Goal: Task Accomplishment & Management: Complete application form

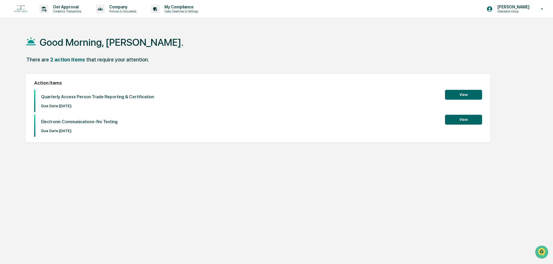
click at [470, 120] on button "View" at bounding box center [463, 120] width 37 height 10
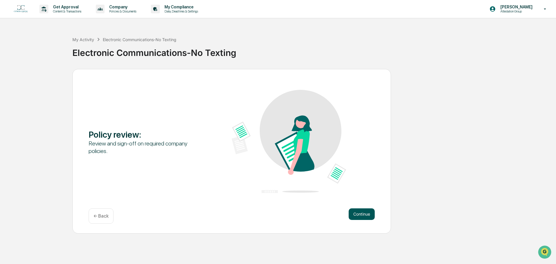
click at [357, 213] on button "Continue" at bounding box center [362, 214] width 26 height 12
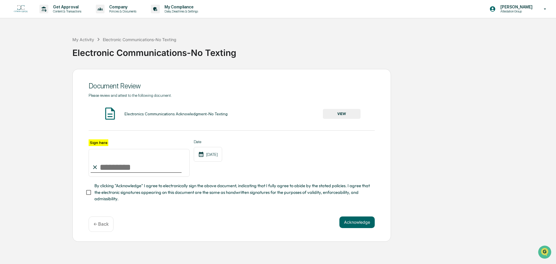
drag, startPoint x: 99, startPoint y: 165, endPoint x: 129, endPoint y: 170, distance: 30.1
click at [99, 165] on input "Sign here" at bounding box center [139, 163] width 101 height 28
type input "**********"
click at [340, 117] on button "VIEW" at bounding box center [342, 114] width 38 height 10
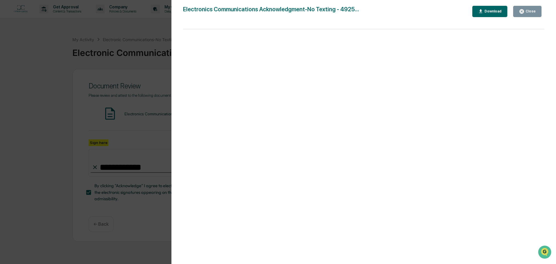
click at [527, 13] on div "Close" at bounding box center [529, 11] width 11 height 4
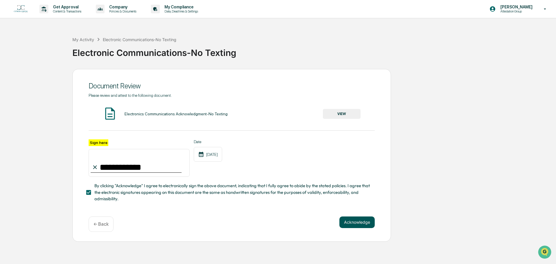
click at [368, 223] on button "Acknowledge" at bounding box center [356, 222] width 35 height 12
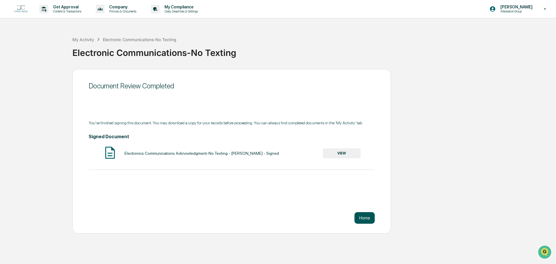
click at [369, 219] on button "Home" at bounding box center [364, 218] width 20 height 12
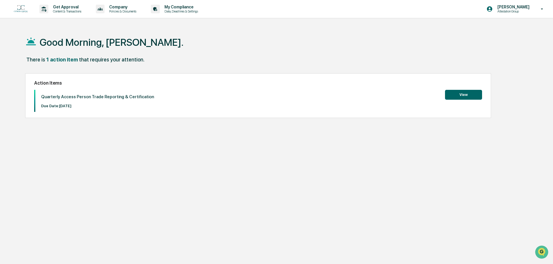
click at [462, 90] on button "View" at bounding box center [463, 95] width 37 height 10
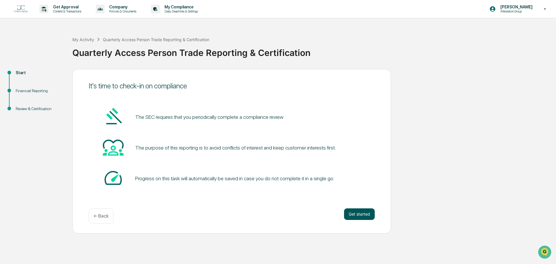
click at [363, 216] on button "Get started" at bounding box center [359, 214] width 31 height 12
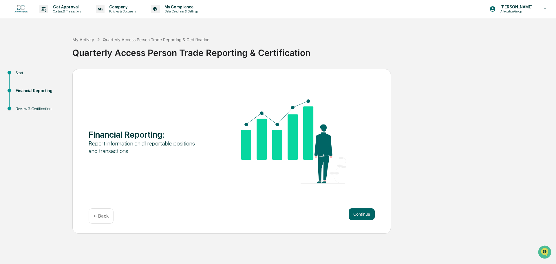
click at [363, 216] on button "Continue" at bounding box center [362, 214] width 26 height 12
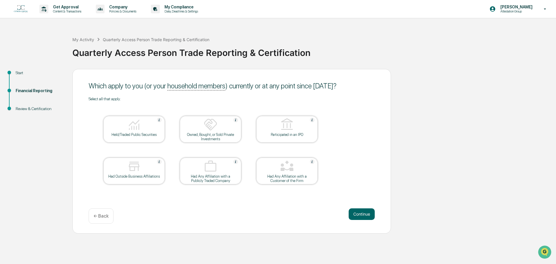
click at [363, 216] on button "Continue" at bounding box center [362, 214] width 26 height 12
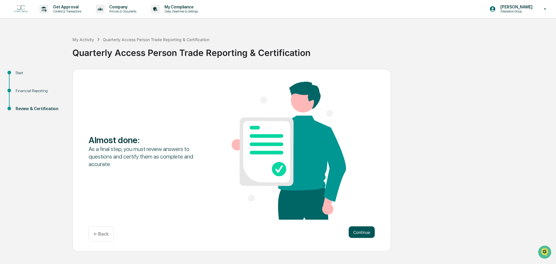
click at [365, 237] on button "Continue" at bounding box center [362, 232] width 26 height 12
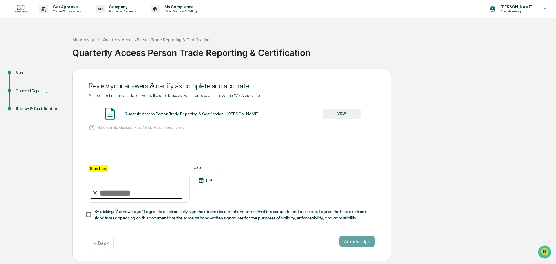
click at [123, 191] on input "Sign here" at bounding box center [139, 189] width 101 height 28
type input "**********"
click at [373, 242] on button "Acknowledge" at bounding box center [356, 241] width 35 height 12
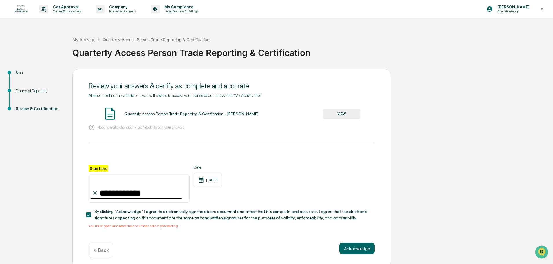
click at [348, 113] on button "VIEW" at bounding box center [342, 114] width 38 height 10
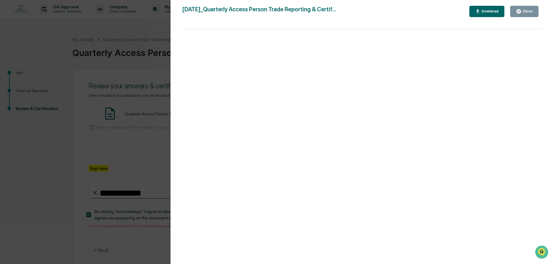
click at [531, 15] on button "Close" at bounding box center [524, 11] width 28 height 11
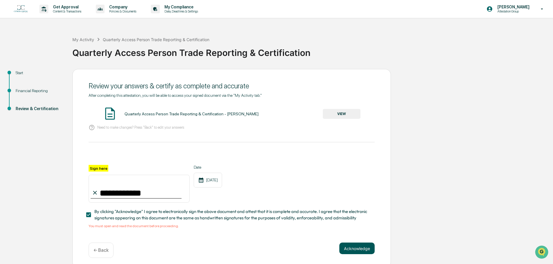
click at [348, 247] on button "Acknowledge" at bounding box center [356, 248] width 35 height 12
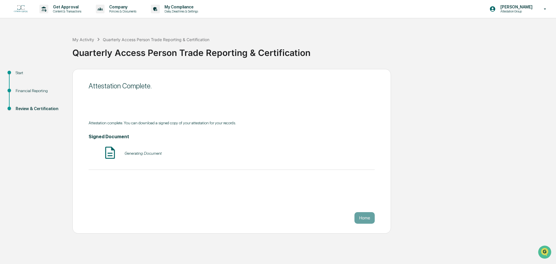
click at [84, 37] on div "My Activity Quarterly Access Person Trade Reporting & Certification" at bounding box center [140, 39] width 137 height 6
click at [80, 41] on div "My Activity" at bounding box center [83, 39] width 22 height 5
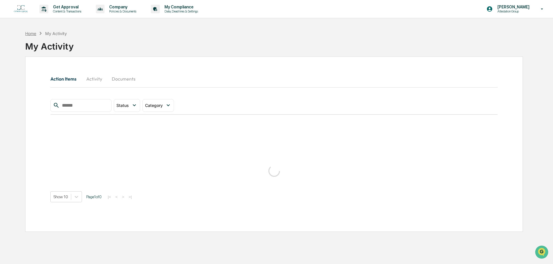
click at [34, 33] on div "Home" at bounding box center [30, 33] width 11 height 5
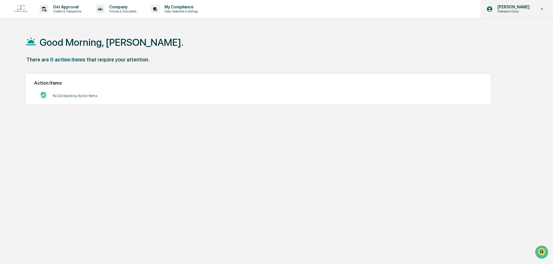
click at [525, 9] on p "[PERSON_NAME]" at bounding box center [513, 7] width 40 height 5
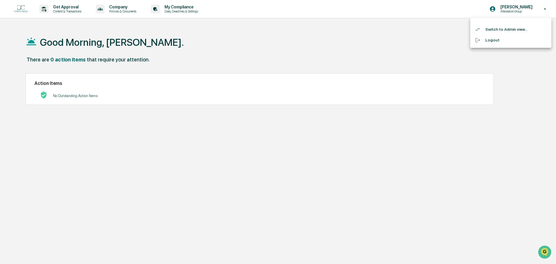
click at [494, 31] on li "Switch to Admin view..." at bounding box center [510, 29] width 81 height 11
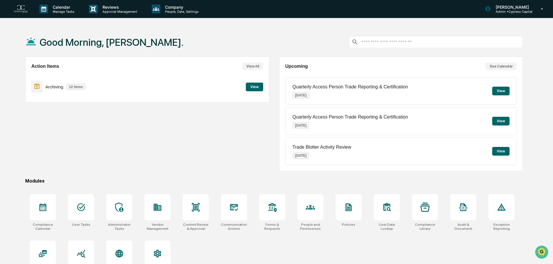
click at [253, 87] on button "View" at bounding box center [254, 87] width 17 height 9
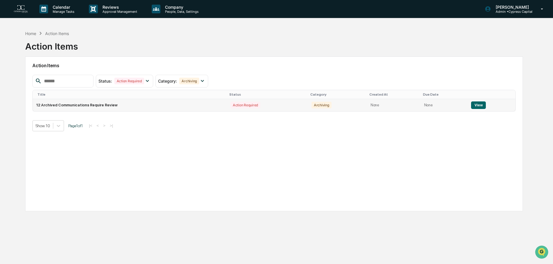
click at [479, 104] on button "View" at bounding box center [478, 105] width 15 height 8
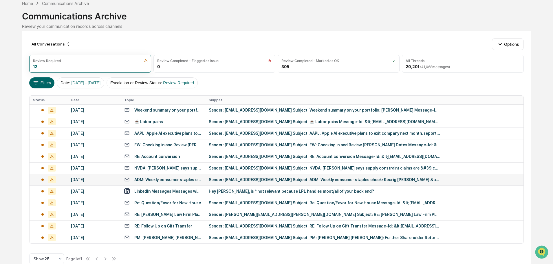
scroll to position [29, 0]
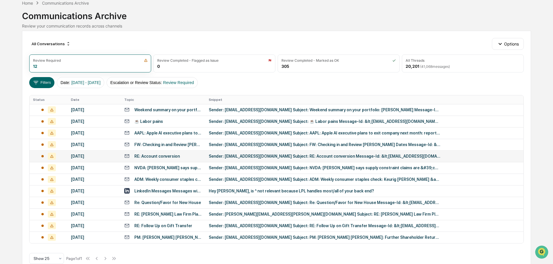
click at [224, 155] on div "Sender: [EMAIL_ADDRESS][DOMAIN_NAME] Subject: RE: Account conversion Message-Id…" at bounding box center [325, 156] width 232 height 5
